Goal: Contribute content: Contribute content

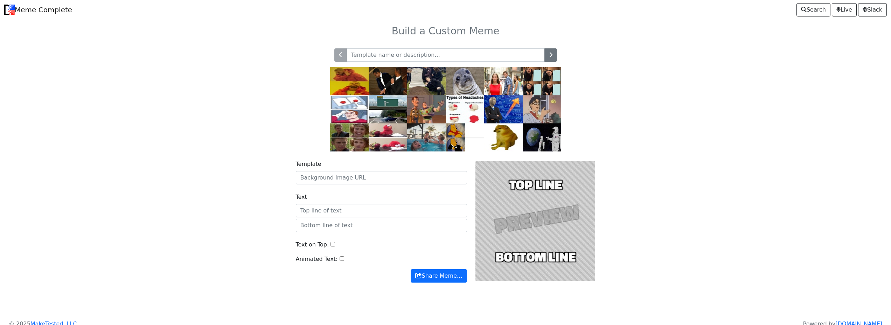
drag, startPoint x: 351, startPoint y: 170, endPoint x: 348, endPoint y: 180, distance: 11.0
click at [351, 170] on div "Template" at bounding box center [381, 172] width 171 height 25
click at [348, 180] on input "Template" at bounding box center [381, 177] width 171 height 13
paste input "[URL][DOMAIN_NAME]"
type input "[URL][DOMAIN_NAME]"
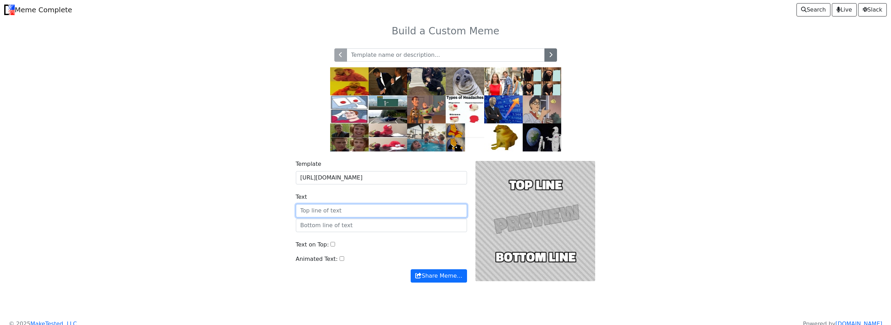
click at [324, 212] on input "Text" at bounding box center [381, 210] width 171 height 13
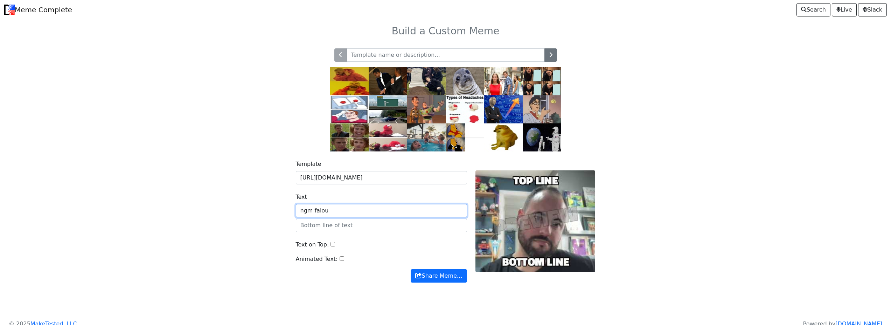
type input "ngm falou"
type input "poker"
click at [168, 216] on body "Meme Complete Search Live [GEOGRAPHIC_DATA] Build a Custom Meme" at bounding box center [445, 159] width 891 height 319
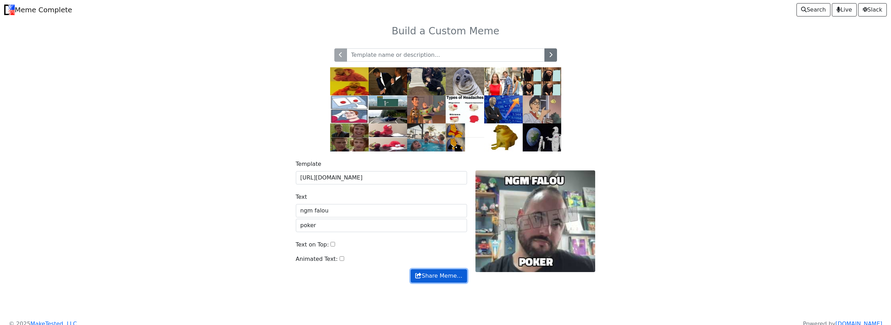
click at [430, 280] on button "Share Meme…" at bounding box center [439, 275] width 56 height 13
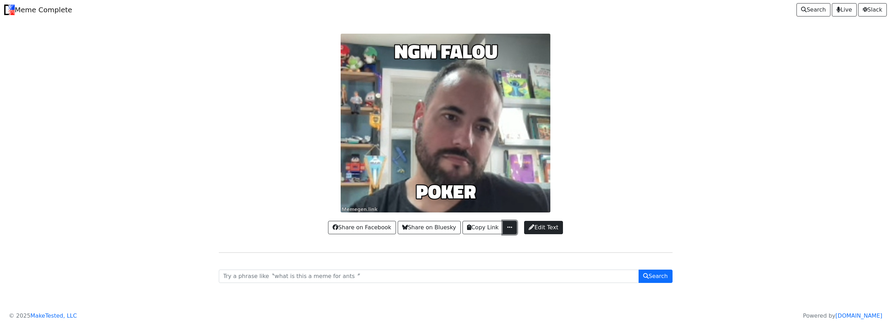
click at [509, 227] on span "button" at bounding box center [509, 227] width 7 height 6
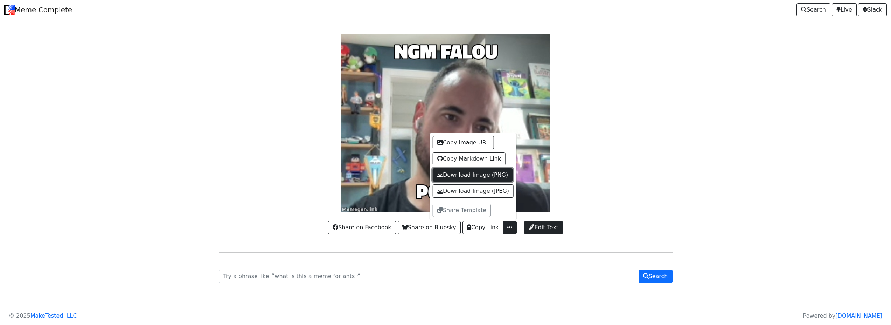
click at [470, 174] on link "Download Image (PNG)" at bounding box center [473, 174] width 80 height 13
